Goal: Information Seeking & Learning: Understand process/instructions

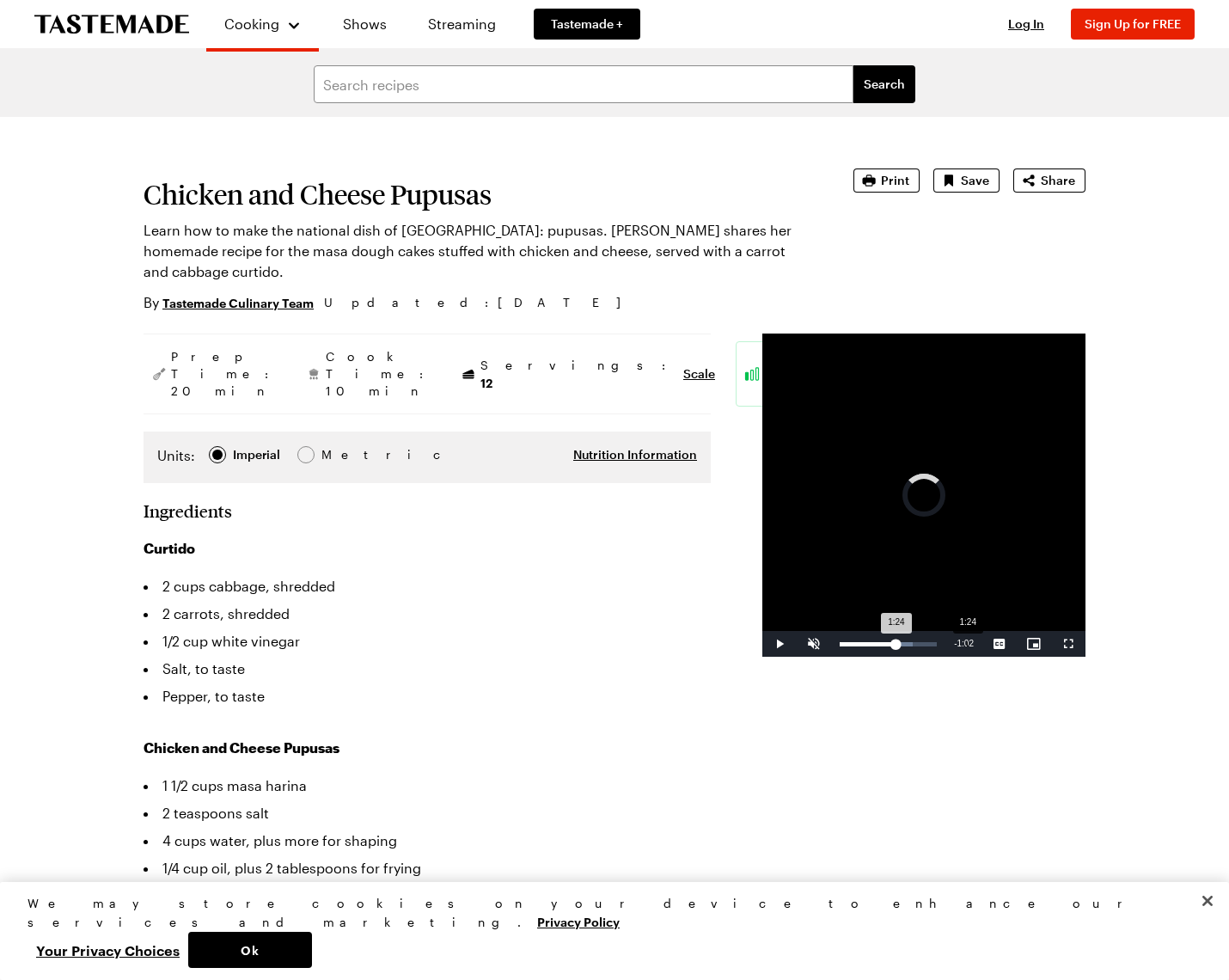
click at [844, 657] on div "Loaded : 75.12% 1:24 1:24" at bounding box center [888, 644] width 114 height 26
drag, startPoint x: 831, startPoint y: 742, endPoint x: 928, endPoint y: 743, distance: 97.0
click at [831, 657] on div "Loaded : 81.95% 1:15 1:15" at bounding box center [888, 644] width 114 height 26
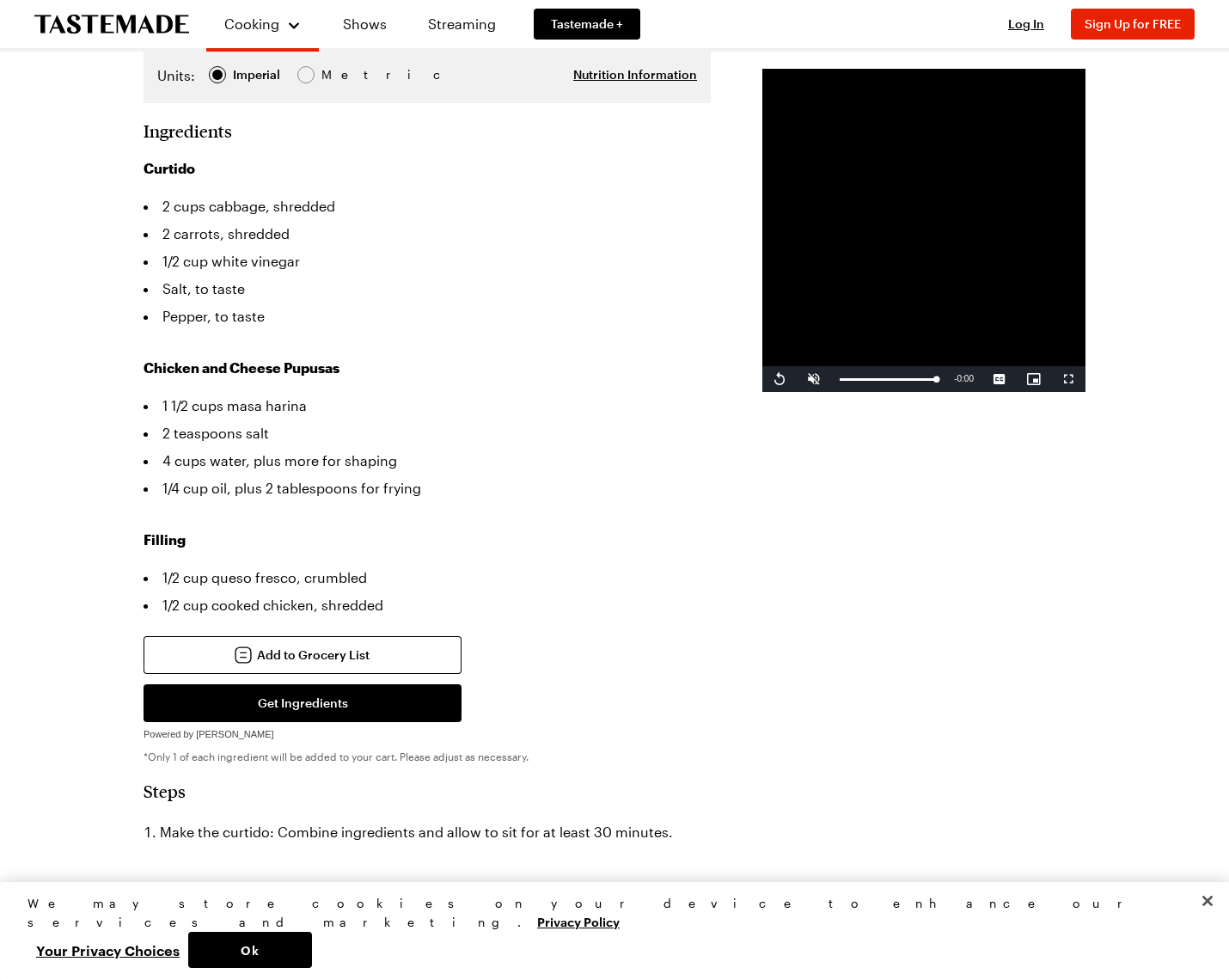
scroll to position [401, 0]
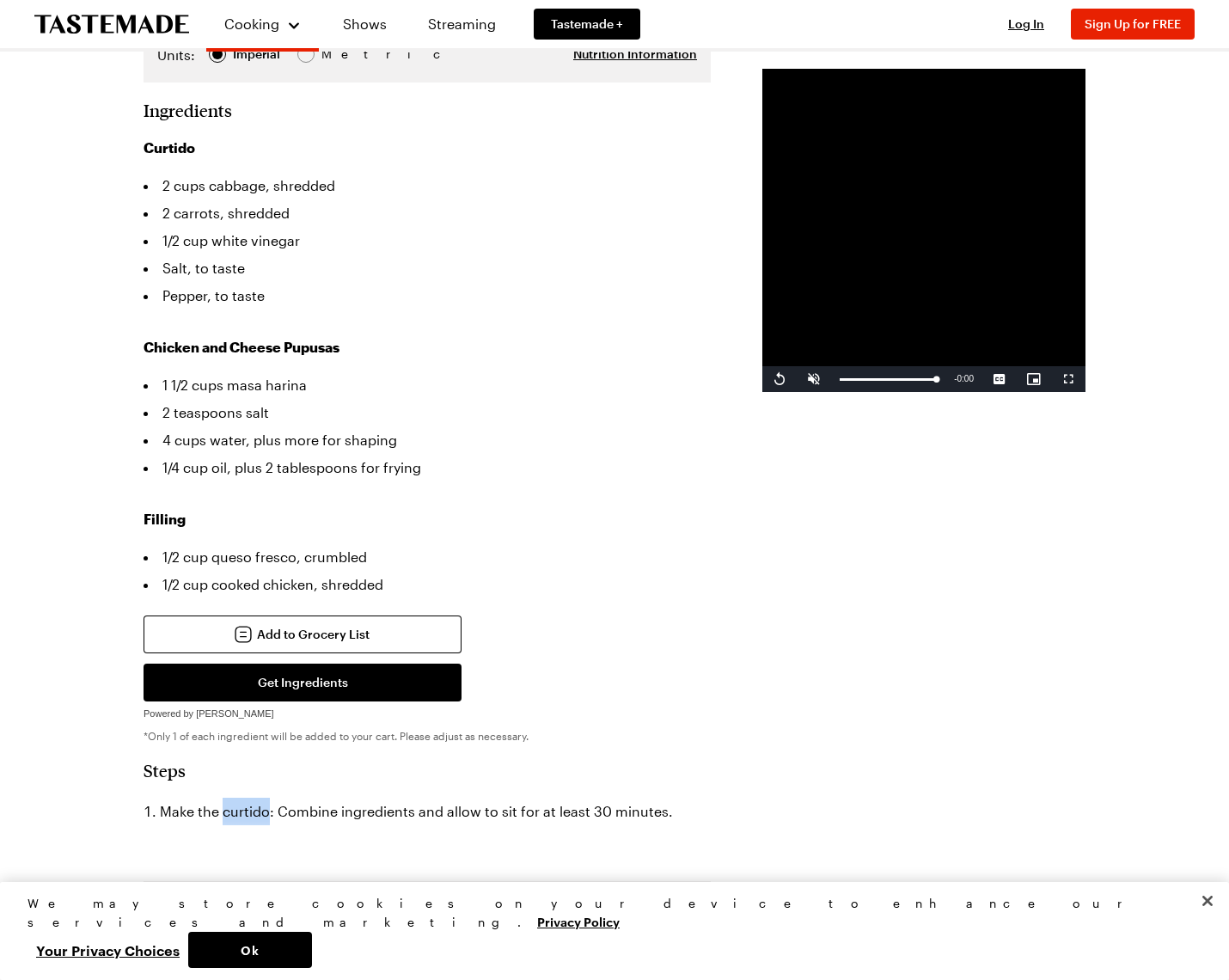
drag, startPoint x: 222, startPoint y: 774, endPoint x: 270, endPoint y: 775, distance: 48.0
click at [270, 798] on li "Make the curtido: Combine ingredients and allow to sit for at least 30 minutes." at bounding box center [427, 812] width 567 height 27
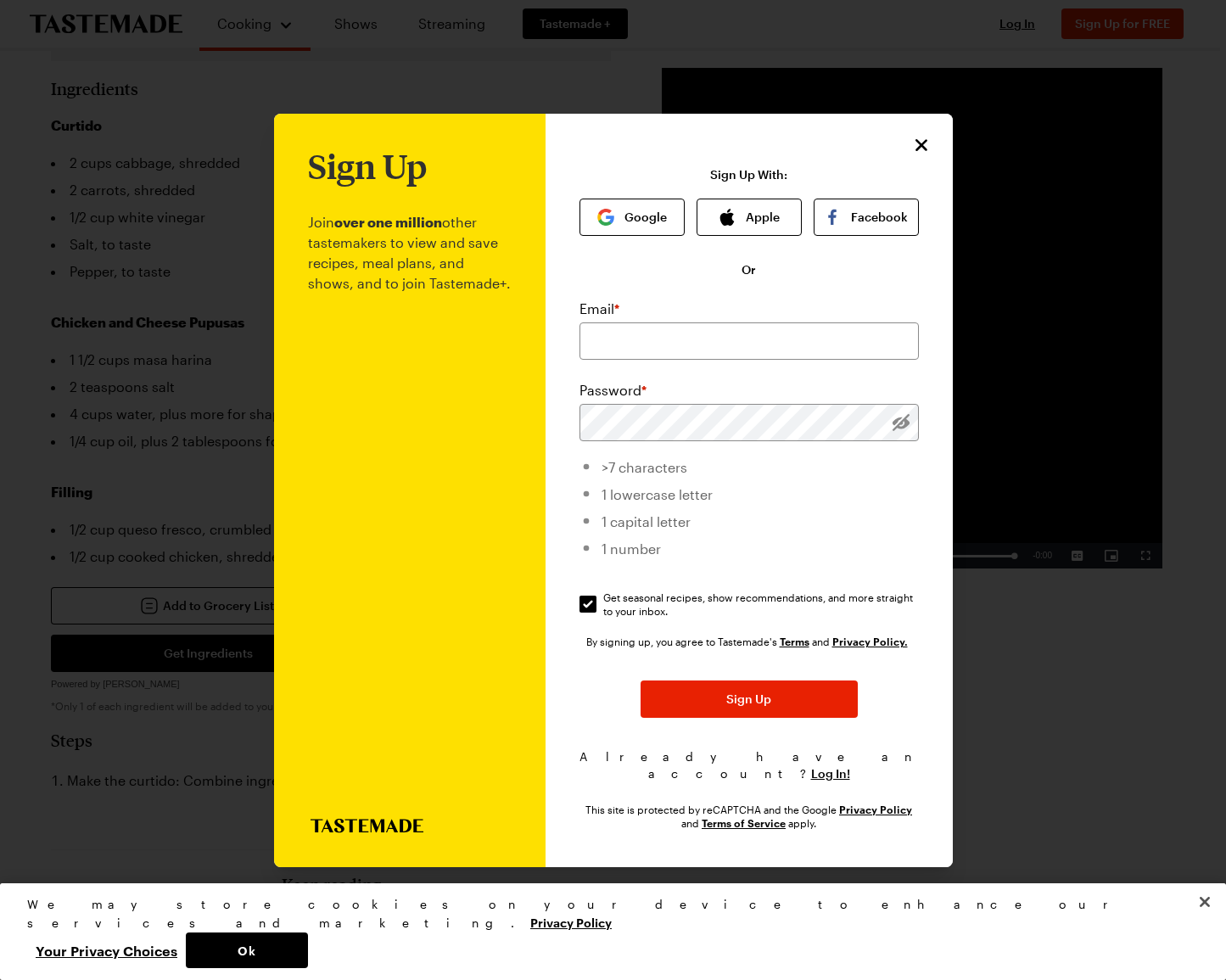
drag, startPoint x: 925, startPoint y: 151, endPoint x: 972, endPoint y: 463, distance: 315.5
click at [925, 154] on icon "Close" at bounding box center [921, 144] width 20 height 20
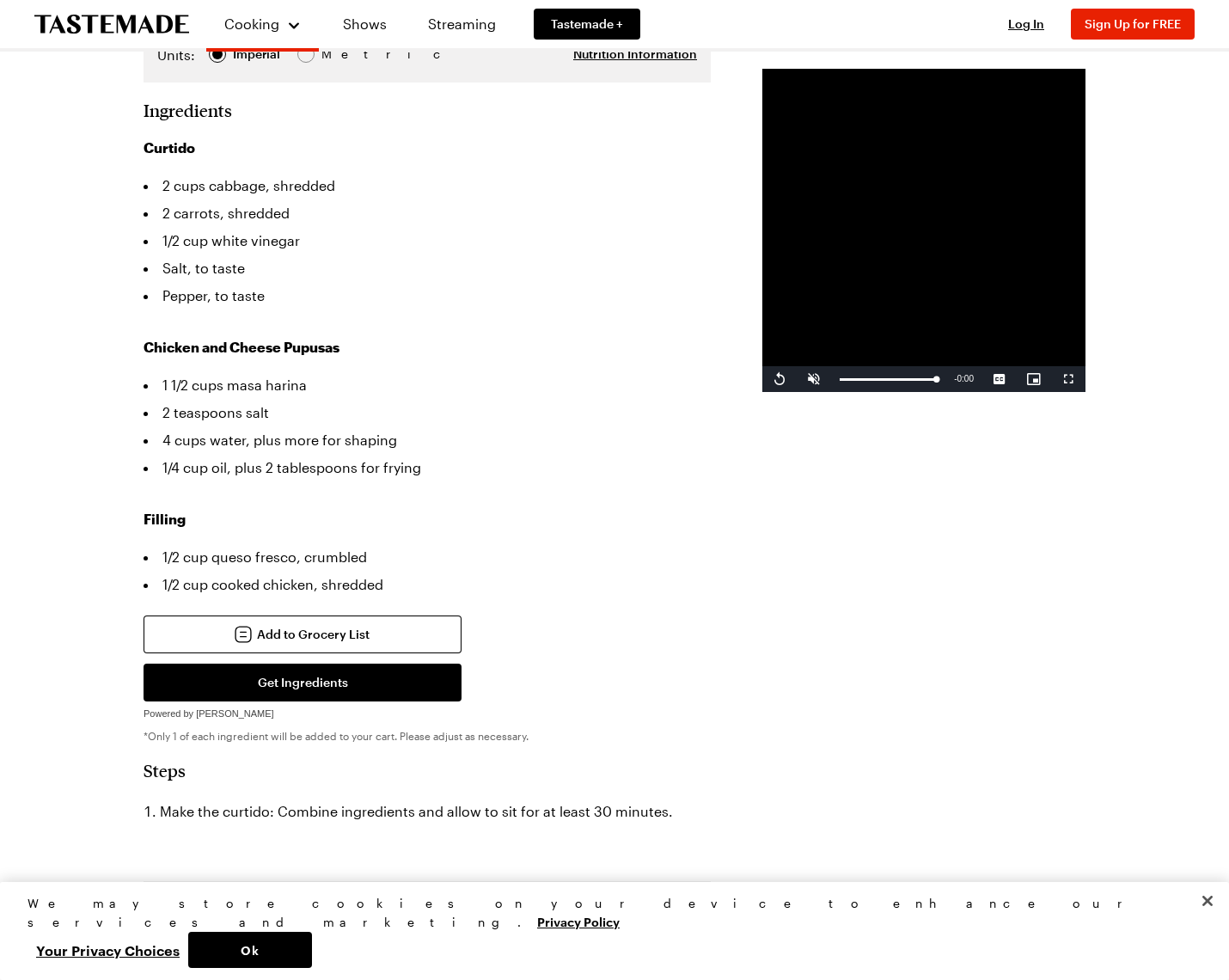
click at [236, 798] on li "Make the curtido: Combine ingredients and allow to sit for at least 30 minutes." at bounding box center [427, 812] width 567 height 27
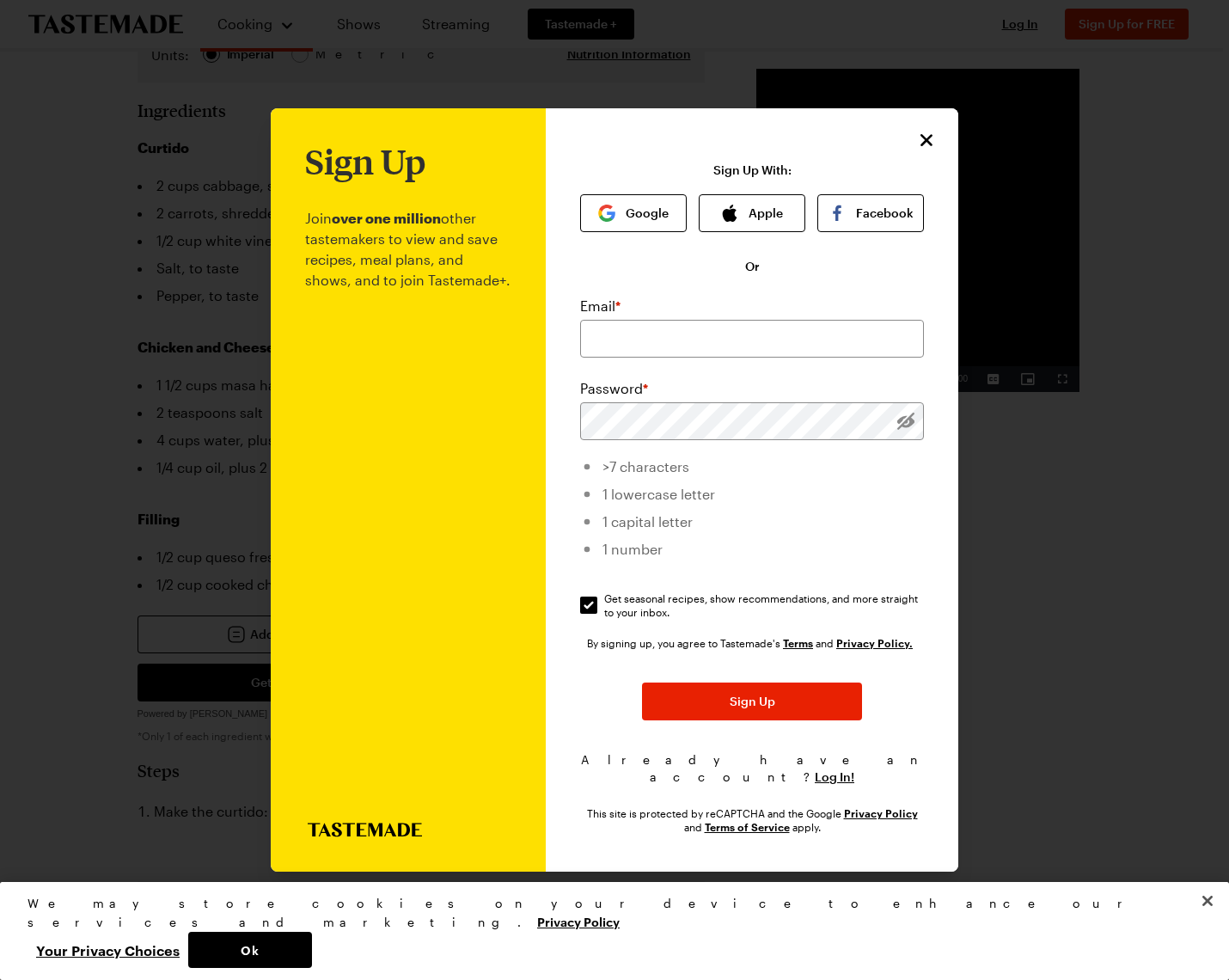
click at [236, 774] on div at bounding box center [614, 490] width 1229 height 980
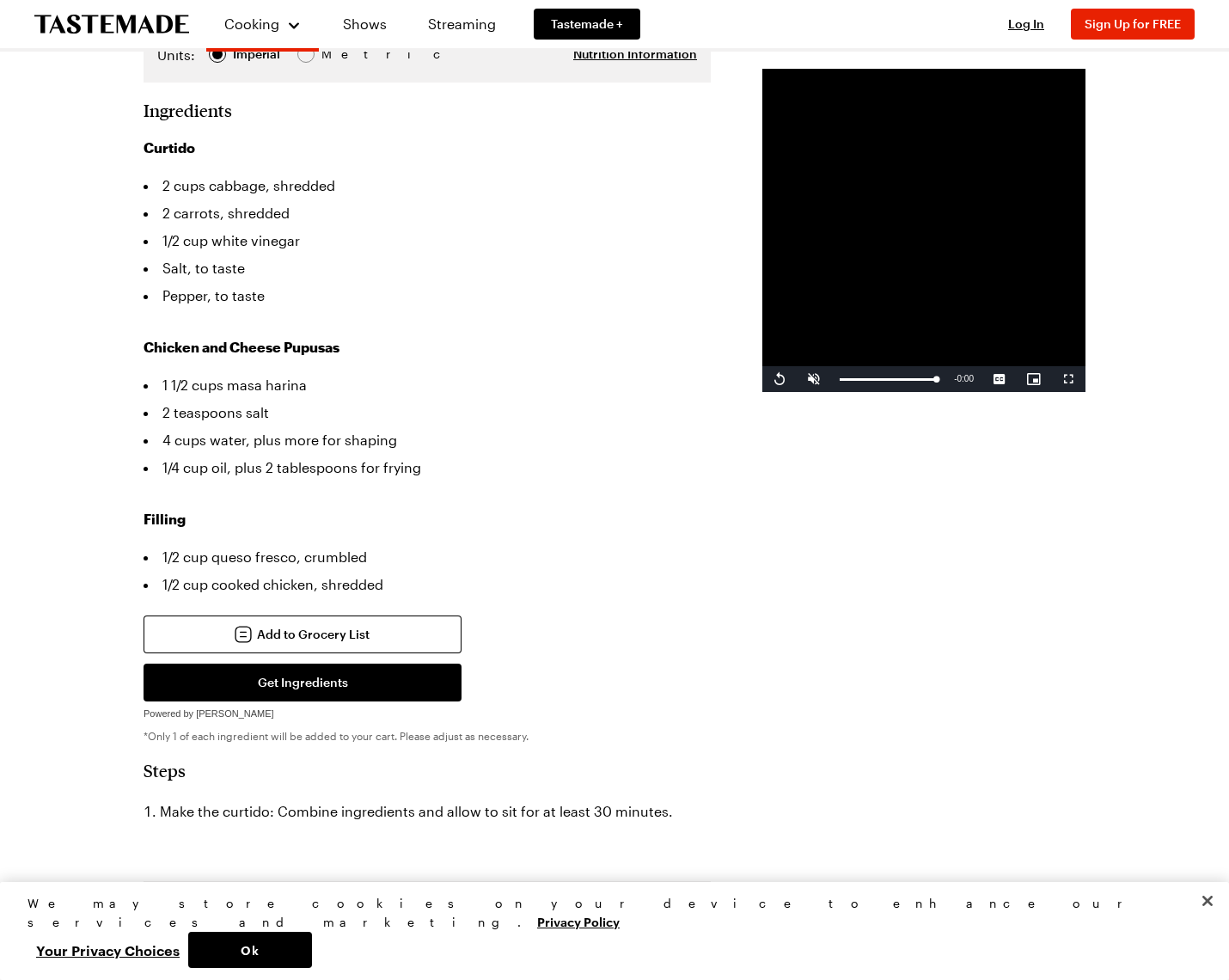
click at [235, 775] on div at bounding box center [614, 490] width 1229 height 980
click at [243, 774] on div at bounding box center [614, 490] width 1229 height 980
click at [243, 774] on div at bounding box center [614, 490] width 1229 height 980
